Goal: Information Seeking & Learning: Check status

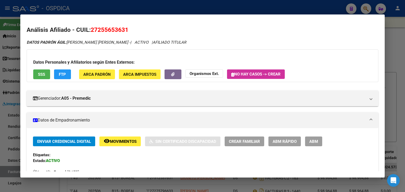
scroll to position [105, 0]
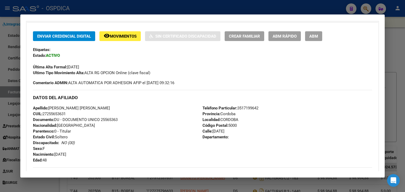
drag, startPoint x: 82, startPoint y: 26, endPoint x: 80, endPoint y: 23, distance: 3.4
click at [82, 26] on div "Enviar Credencial Digital remove_red_eye Movimientos Sin Certificado Discapacid…" at bounding box center [202, 137] width 351 height 229
click at [363, 10] on div at bounding box center [202, 96] width 405 height 192
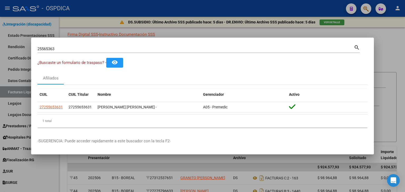
click at [363, 10] on div at bounding box center [202, 96] width 405 height 192
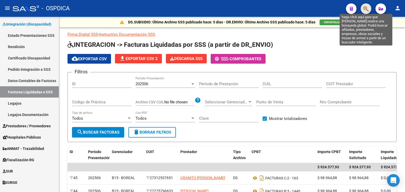
click at [363, 10] on icon "button" at bounding box center [365, 9] width 5 height 6
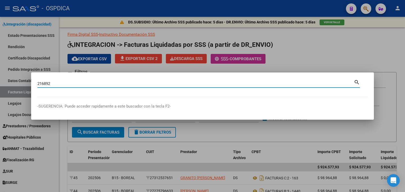
type input "216892"
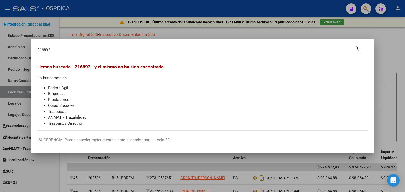
click at [381, 36] on div at bounding box center [202, 96] width 405 height 192
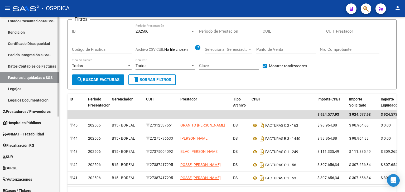
scroll to position [27, 0]
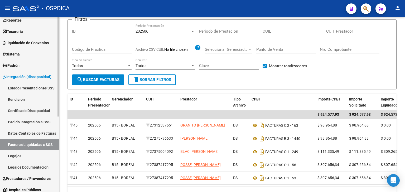
click at [23, 75] on span "Integración (discapacidad)" at bounding box center [27, 77] width 49 height 6
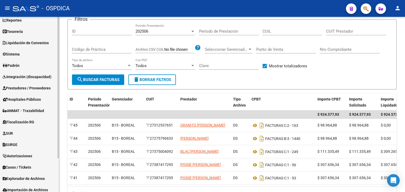
scroll to position [1, 0]
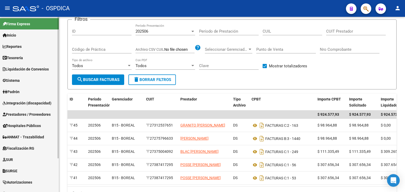
click at [30, 126] on span "Hospitales Públicos" at bounding box center [22, 126] width 38 height 6
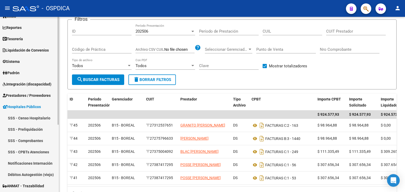
scroll to position [53, 0]
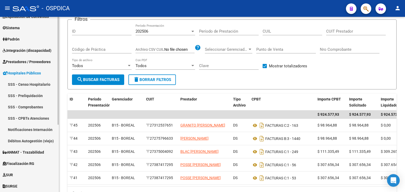
click at [37, 107] on link "SSS - Comprobantes" at bounding box center [29, 106] width 59 height 11
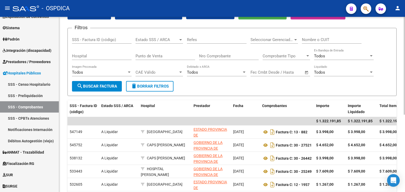
scroll to position [6, 0]
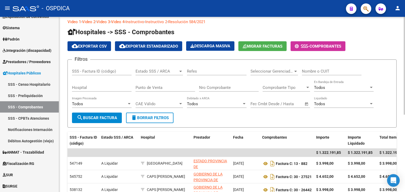
click at [279, 69] on span "Seleccionar Gerenciador" at bounding box center [271, 71] width 43 height 5
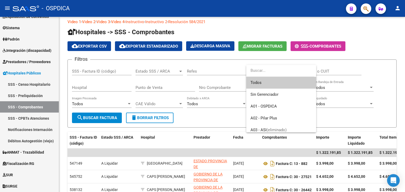
click at [150, 68] on div at bounding box center [202, 96] width 405 height 192
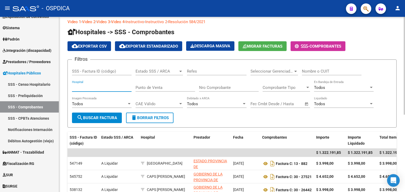
click at [112, 85] on input "Hospital" at bounding box center [102, 87] width 60 height 5
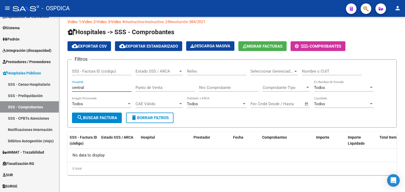
scroll to position [6, 0]
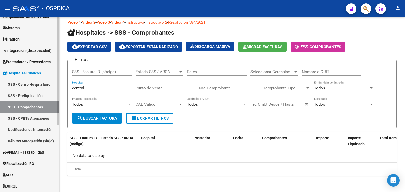
type input "central"
click at [20, 60] on span "Prestadores / Proveedores" at bounding box center [27, 62] width 48 height 6
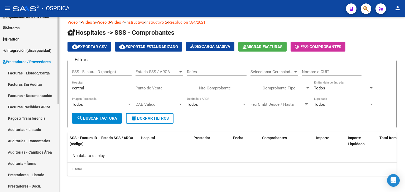
click at [31, 72] on link "Facturas - Listado/Carga" at bounding box center [29, 72] width 59 height 11
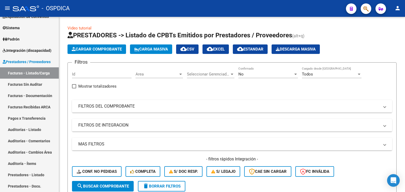
click at [365, 12] on span "button" at bounding box center [365, 8] width 5 height 11
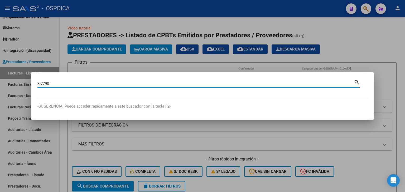
type input "3-7790"
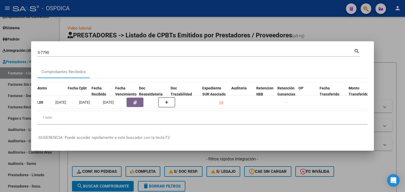
scroll to position [0, 190]
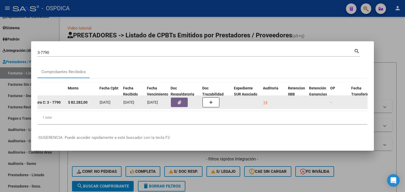
click at [262, 102] on datatable-body-cell "14" at bounding box center [273, 102] width 25 height 13
click at [264, 101] on div "14" at bounding box center [265, 103] width 4 height 6
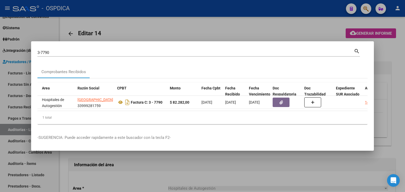
scroll to position [0, 86]
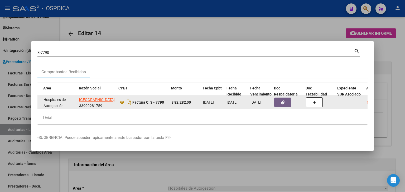
click at [174, 100] on strong "$ 82.282,00" at bounding box center [180, 102] width 19 height 4
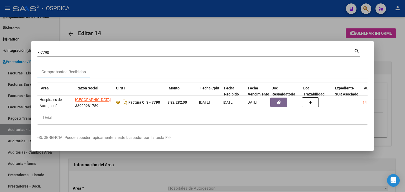
scroll to position [0, 89]
click at [79, 170] on div at bounding box center [202, 96] width 405 height 192
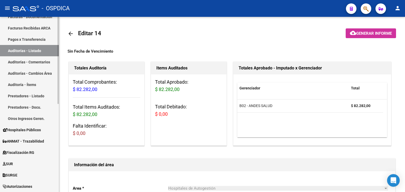
scroll to position [106, 0]
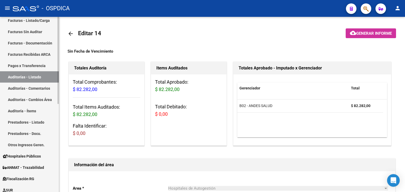
click at [33, 68] on link "Pagos x Transferencia" at bounding box center [29, 65] width 59 height 11
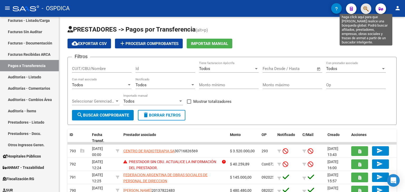
click at [363, 11] on icon "button" at bounding box center [365, 9] width 5 height 6
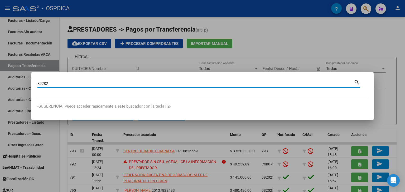
type input "82282"
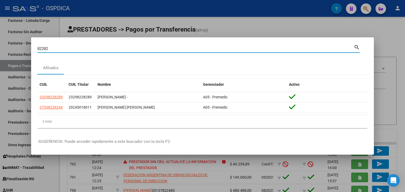
drag, startPoint x: 47, startPoint y: 47, endPoint x: 10, endPoint y: 47, distance: 37.1
click at [10, 47] on div "82282 Buscar (apellido, dni, cuil, nro traspaso, cuit, obra social) search Afil…" at bounding box center [202, 96] width 405 height 192
click at [384, 33] on div at bounding box center [202, 96] width 405 height 192
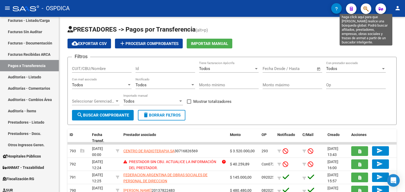
click at [367, 9] on icon "button" at bounding box center [365, 9] width 5 height 6
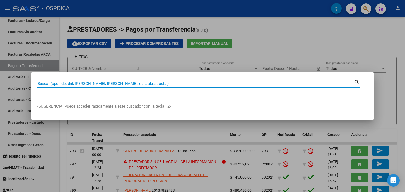
paste input "3-7864"
type input "3-7864"
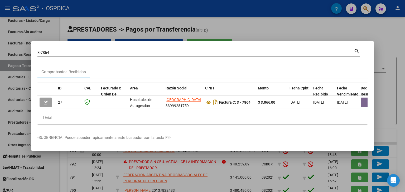
click at [369, 10] on div at bounding box center [202, 96] width 405 height 192
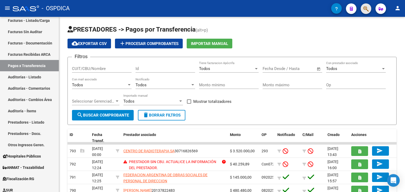
click at [364, 12] on span "button" at bounding box center [365, 8] width 5 height 11
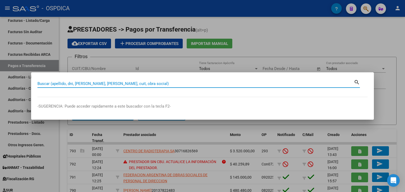
paste input "3-6073"
type input "3-6073"
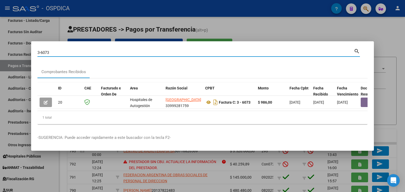
click at [365, 8] on div at bounding box center [202, 96] width 405 height 192
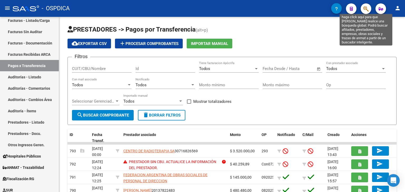
click at [364, 11] on icon "button" at bounding box center [365, 9] width 5 height 6
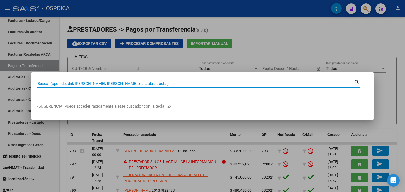
paste input "3-8250"
type input "3-8250"
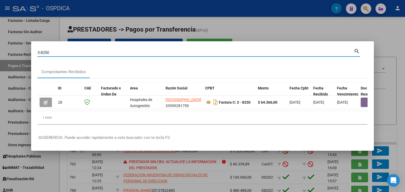
click at [364, 11] on div at bounding box center [202, 96] width 405 height 192
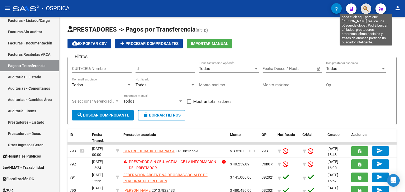
click at [364, 7] on icon "button" at bounding box center [365, 9] width 5 height 6
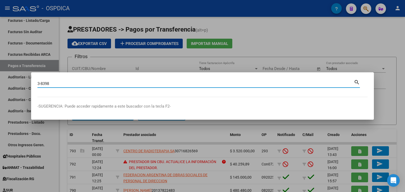
type input "3-8398"
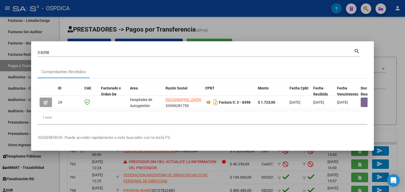
click at [367, 6] on div at bounding box center [202, 96] width 405 height 192
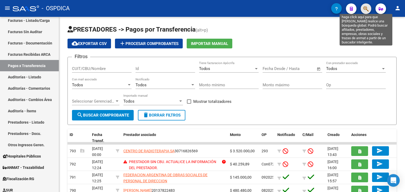
click at [367, 6] on icon "button" at bounding box center [365, 9] width 5 height 6
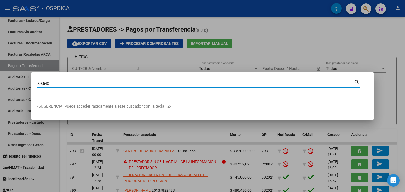
type input "3-8540"
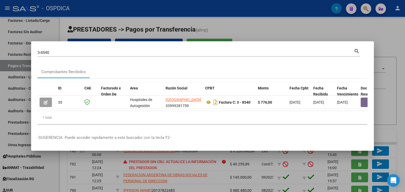
click at [366, 11] on div at bounding box center [202, 96] width 405 height 192
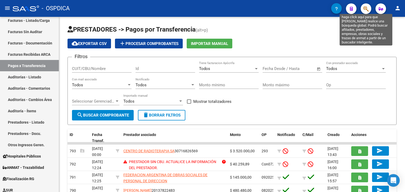
click at [366, 11] on icon "button" at bounding box center [365, 9] width 5 height 6
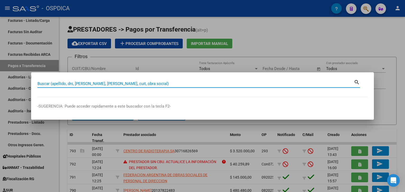
paste input "3-7037"
type input "3-7037"
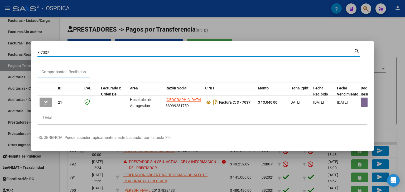
click at [367, 6] on div at bounding box center [202, 96] width 405 height 192
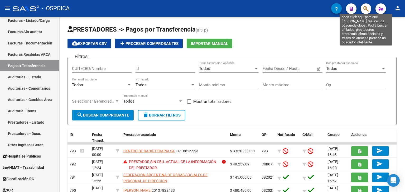
click at [366, 9] on icon "button" at bounding box center [365, 9] width 5 height 6
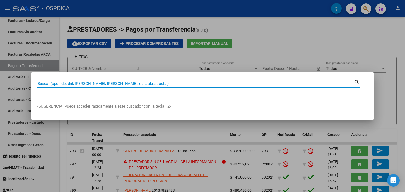
paste input "3-7208"
type input "3-7208"
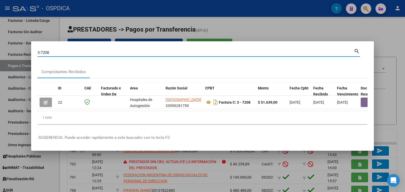
click at [355, 48] on mat-icon "search" at bounding box center [356, 51] width 6 height 6
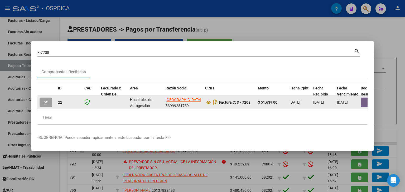
scroll to position [1, 0]
drag, startPoint x: 167, startPoint y: 105, endPoint x: 189, endPoint y: 102, distance: 22.0
click at [189, 102] on div "HOSPITAL CENTRAL 33999281759" at bounding box center [182, 102] width 35 height 11
copy div "33999281759"
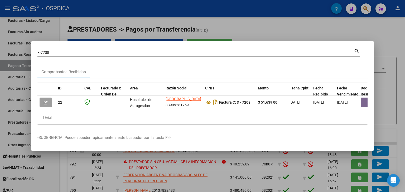
click at [371, 10] on div at bounding box center [202, 96] width 405 height 192
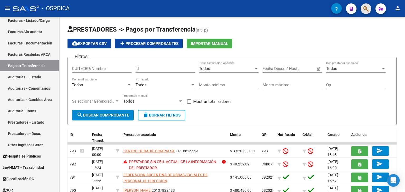
click at [369, 10] on button "button" at bounding box center [365, 8] width 11 height 11
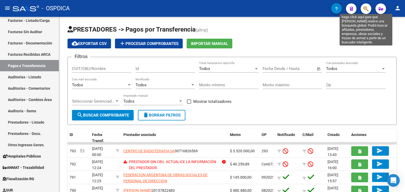
click at [368, 9] on icon "button" at bounding box center [365, 9] width 5 height 6
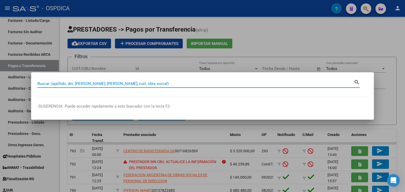
paste input "33999281759"
type input "33999281759"
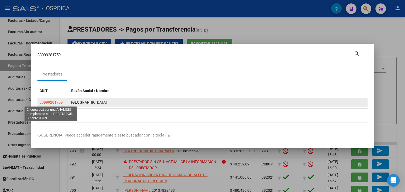
click at [51, 103] on span "33999281759" at bounding box center [51, 102] width 23 height 4
type textarea "33999281759"
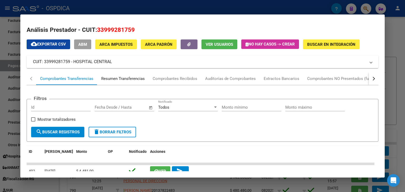
click at [124, 80] on div "Resumen Transferencias" at bounding box center [122, 79] width 43 height 6
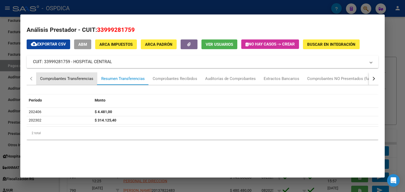
click at [74, 78] on div "Comprobantes Transferencias" at bounding box center [66, 79] width 53 height 6
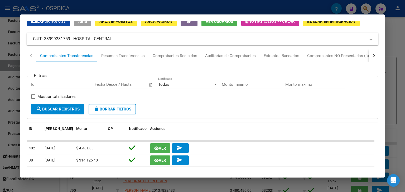
scroll to position [43, 0]
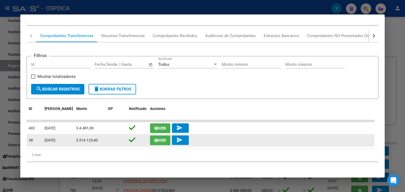
click at [164, 139] on span "Ver" at bounding box center [162, 140] width 7 height 5
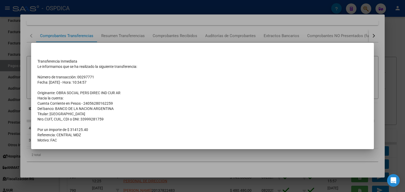
drag, startPoint x: 70, startPoint y: 128, endPoint x: 93, endPoint y: 129, distance: 23.2
click at [93, 129] on td "Por un importe de $ 314125.40" at bounding box center [202, 129] width 330 height 5
click at [130, 159] on div at bounding box center [202, 96] width 405 height 192
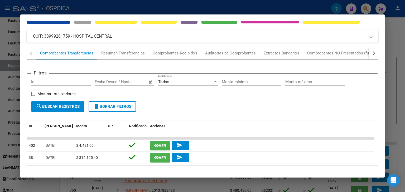
scroll to position [17, 0]
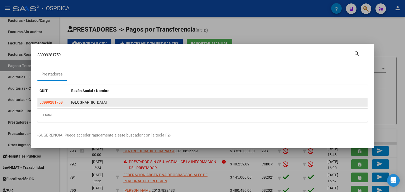
click at [47, 104] on span "33999281759" at bounding box center [51, 102] width 23 height 4
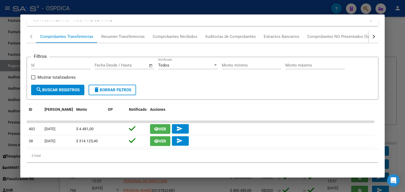
scroll to position [43, 0]
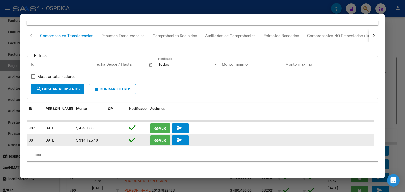
click at [159, 140] on span "Ver" at bounding box center [162, 140] width 7 height 5
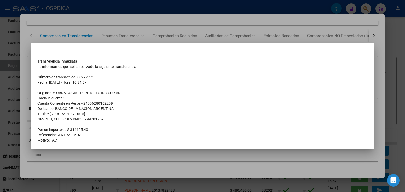
click at [45, 26] on div at bounding box center [202, 96] width 405 height 192
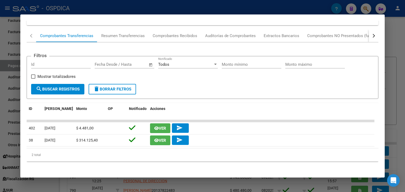
click at [109, 184] on div at bounding box center [202, 96] width 405 height 192
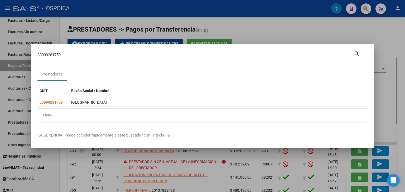
click at [357, 55] on mat-icon "search" at bounding box center [356, 53] width 6 height 6
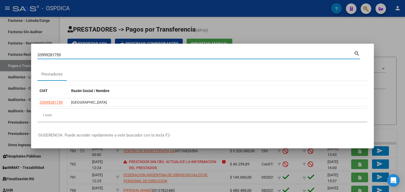
drag, startPoint x: 66, startPoint y: 52, endPoint x: 0, endPoint y: 55, distance: 66.2
click at [0, 55] on div "33999281759 Buscar (apellido, dni, cuil, nro traspaso, cuit, obra social) searc…" at bounding box center [202, 96] width 405 height 192
type input "e"
type input "uevo cuyo"
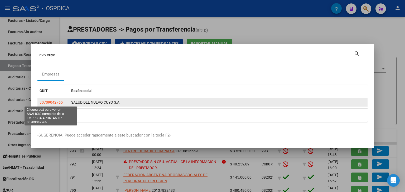
click at [60, 100] on span "30709042765" at bounding box center [51, 102] width 23 height 4
type textarea "30709042765"
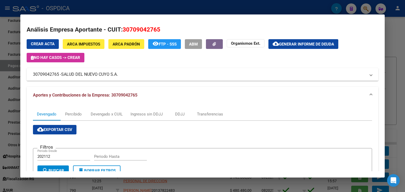
scroll to position [0, 0]
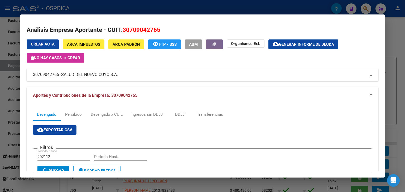
drag, startPoint x: 32, startPoint y: 75, endPoint x: 120, endPoint y: 79, distance: 88.8
click at [120, 79] on mat-expansion-panel-header "30709042765 - SALUD DEL NUEVO CUYO S.A." at bounding box center [202, 74] width 351 height 13
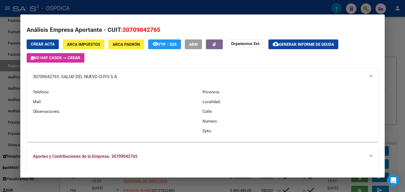
click at [121, 79] on mat-panel-title "30709042765 - SALUD DEL NUEVO CUYO S.A." at bounding box center [199, 77] width 332 height 6
